Goal: Obtain resource: Obtain resource

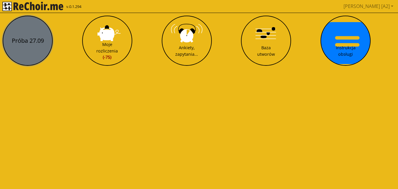
click at [33, 29] on button "Próba 27.09" at bounding box center [28, 41] width 50 height 50
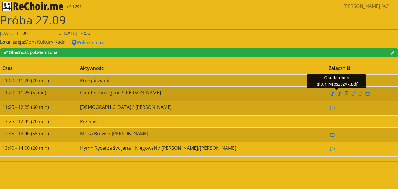
click at [344, 96] on icon "file pdf" at bounding box center [346, 93] width 5 height 5
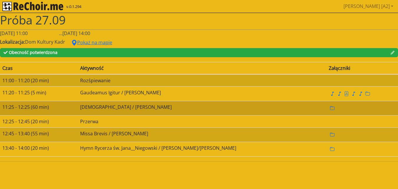
click at [114, 106] on td "[DEMOGRAPHIC_DATA] / [PERSON_NAME]" at bounding box center [202, 108] width 248 height 14
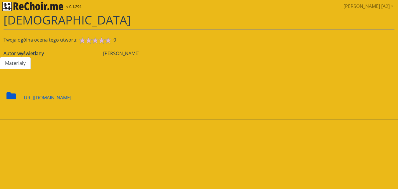
click at [8, 92] on icon at bounding box center [10, 95] width 9 height 7
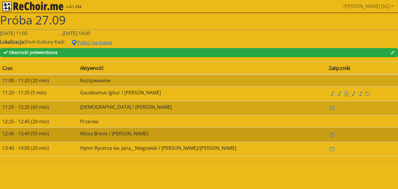
click at [97, 136] on td "Missa Brevis / [PERSON_NAME]" at bounding box center [202, 134] width 248 height 14
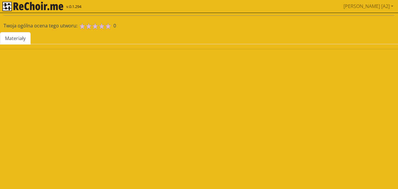
click at [97, 54] on html "v.0.1.294 [PERSON_NAME] [A2] Pobierz link do kalendarza Wyloguj Twoja ogólna oc…" at bounding box center [199, 27] width 398 height 54
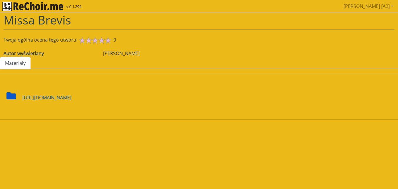
click at [31, 101] on div "[URL][DOMAIN_NAME]" at bounding box center [46, 94] width 49 height 14
click at [22, 101] on div "[URL][DOMAIN_NAME]" at bounding box center [46, 94] width 49 height 14
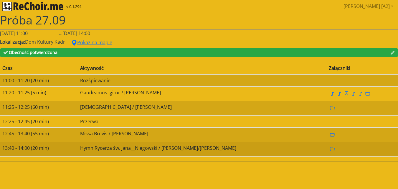
click at [38, 148] on td "13:40 - 14:00 (20 min)" at bounding box center [39, 149] width 78 height 14
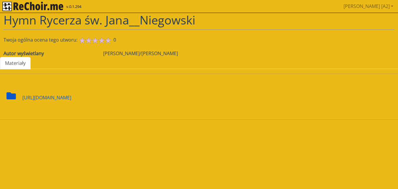
click at [47, 97] on div "[URL][DOMAIN_NAME]" at bounding box center [46, 94] width 49 height 14
